Goal: Transaction & Acquisition: Subscribe to service/newsletter

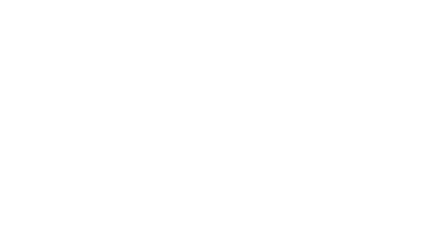
select select "*"
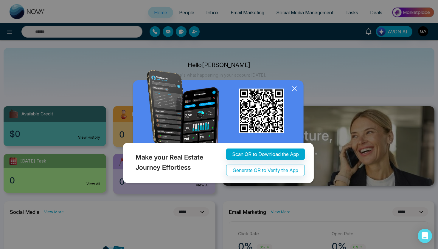
click at [295, 88] on icon at bounding box center [294, 88] width 4 height 4
